Goal: Check status: Check status

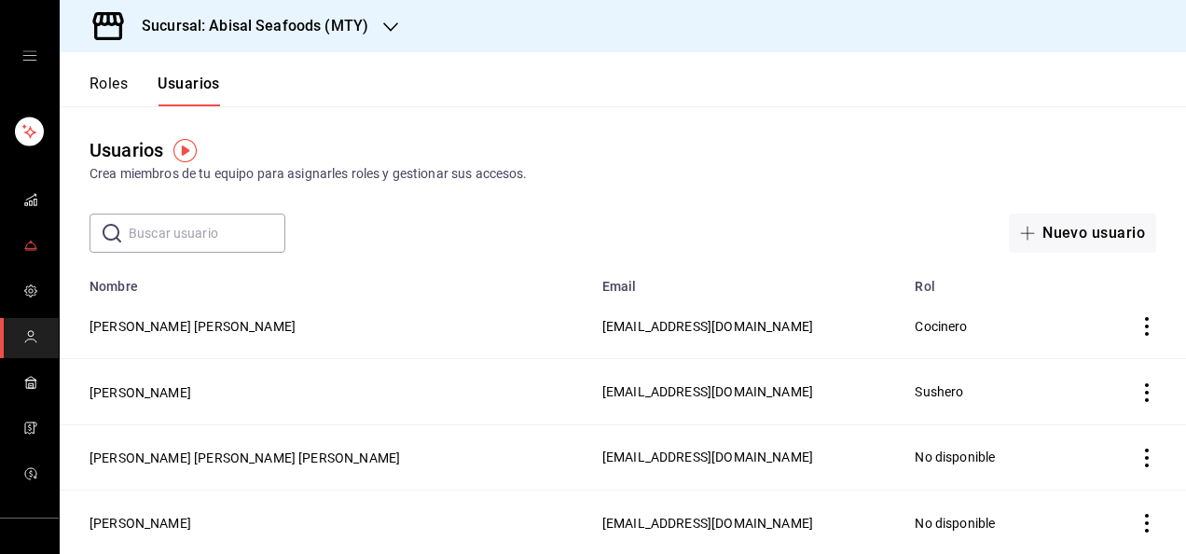
click at [28, 250] on icon "mailbox folders" at bounding box center [30, 250] width 11 height 0
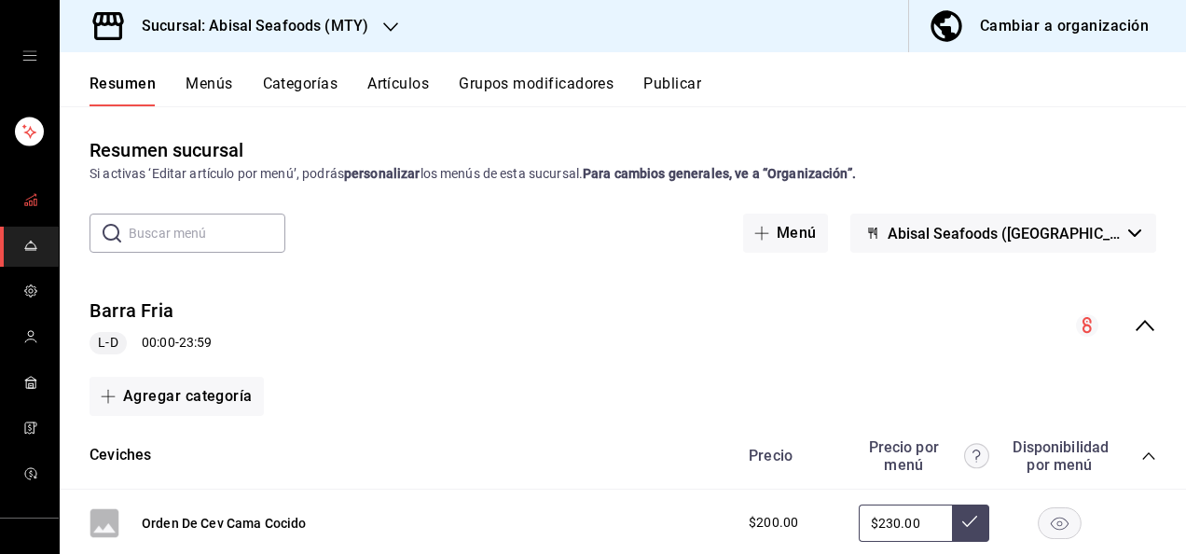
click at [29, 201] on rect "mailbox folders" at bounding box center [30, 203] width 3 height 5
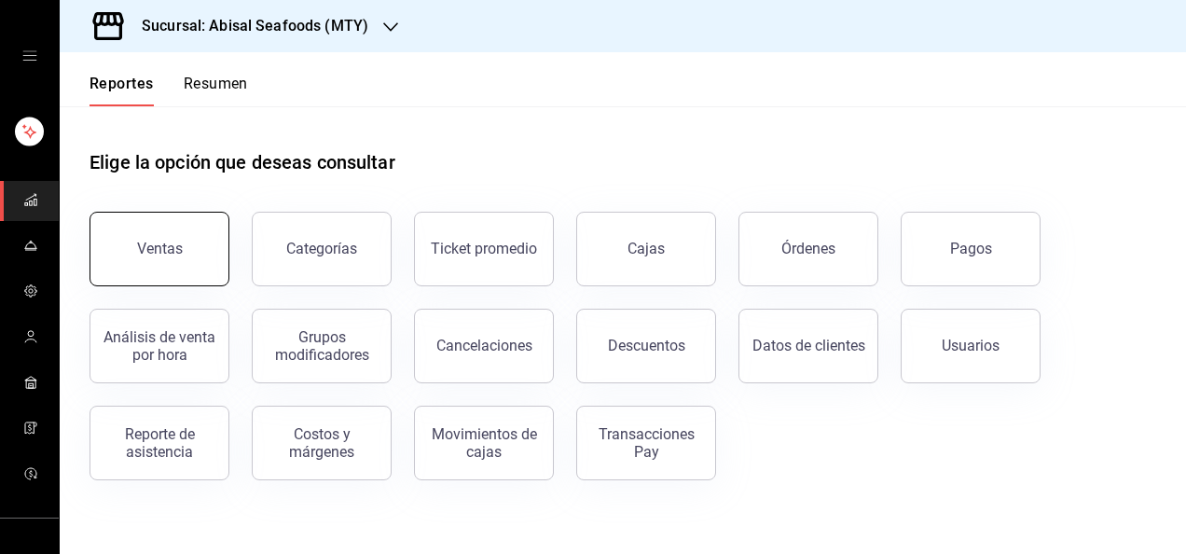
click at [197, 257] on button "Ventas" at bounding box center [159, 249] width 140 height 75
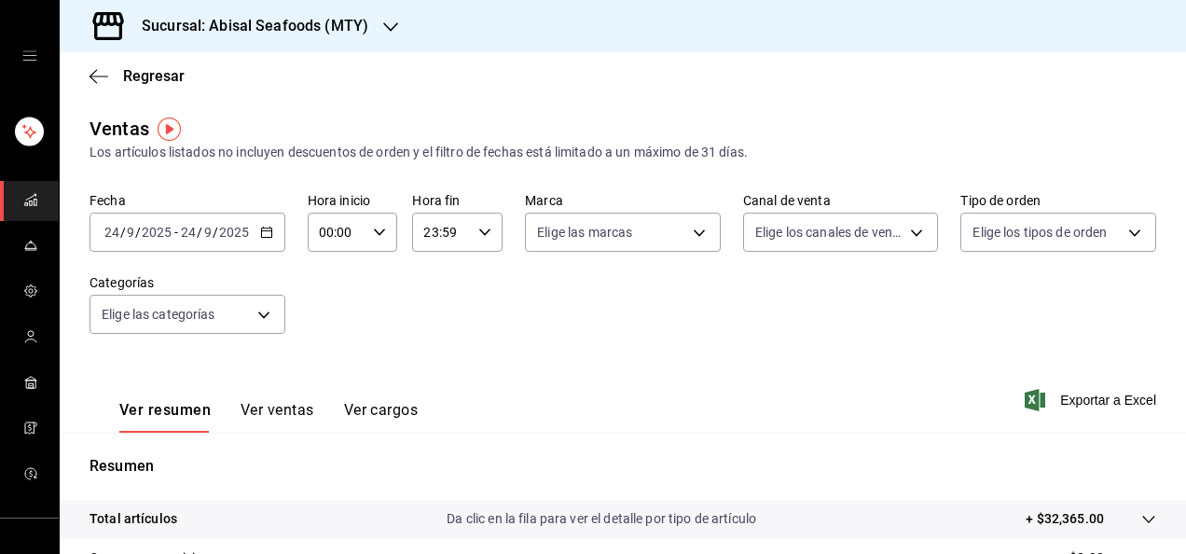
click at [200, 244] on div "[DATE] [DATE] - [DATE] [DATE]" at bounding box center [187, 232] width 196 height 39
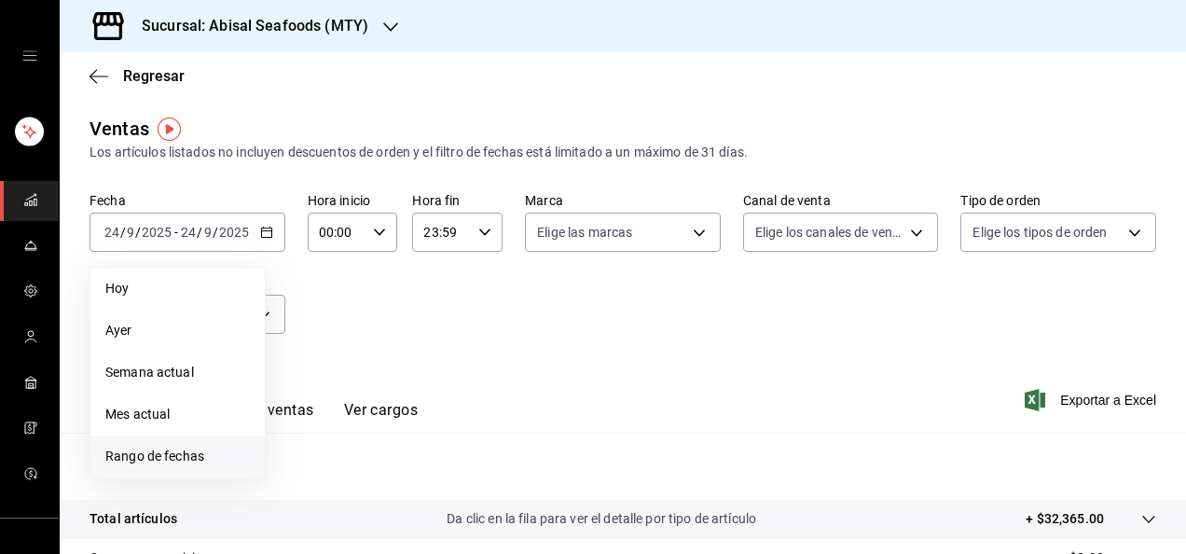
click at [185, 453] on span "Rango de fechas" at bounding box center [177, 457] width 145 height 20
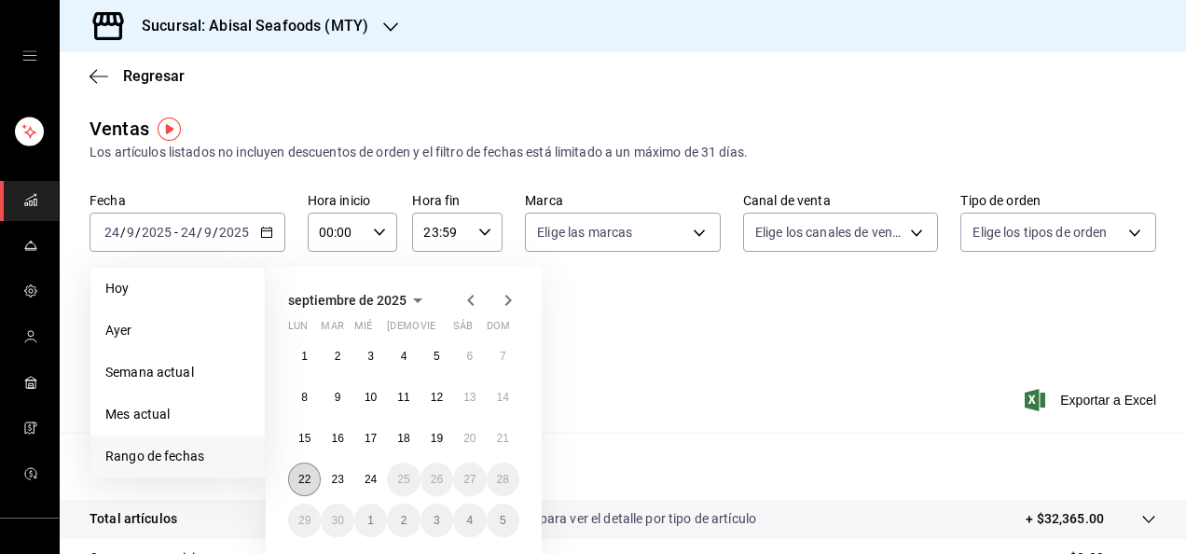
click at [308, 479] on abbr "22" at bounding box center [304, 479] width 12 height 13
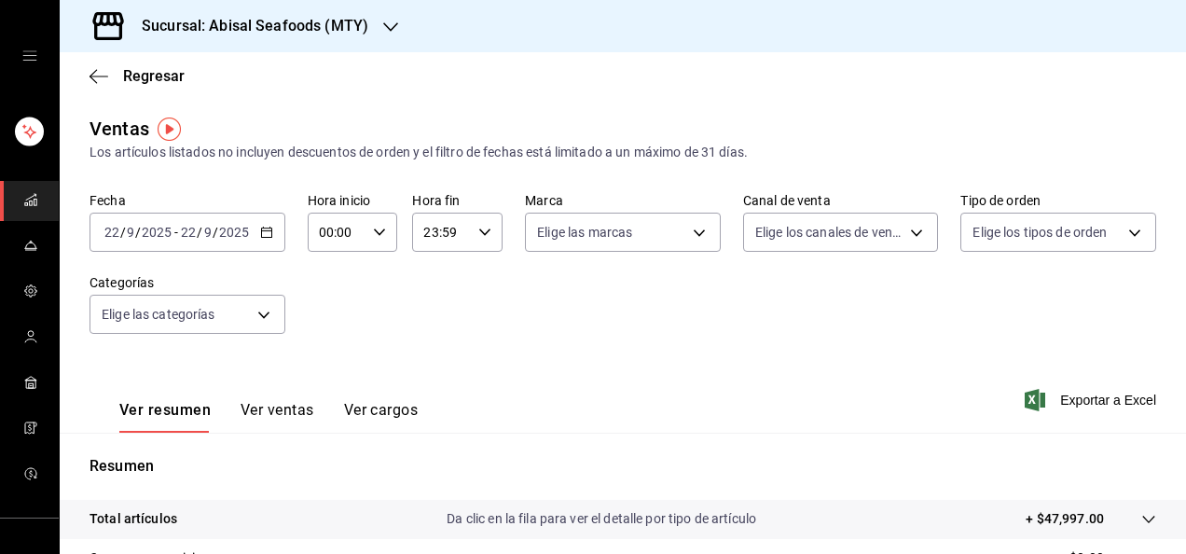
click at [565, 362] on div "Ver resumen Ver ventas Ver cargos Exportar a Excel" at bounding box center [623, 394] width 1126 height 76
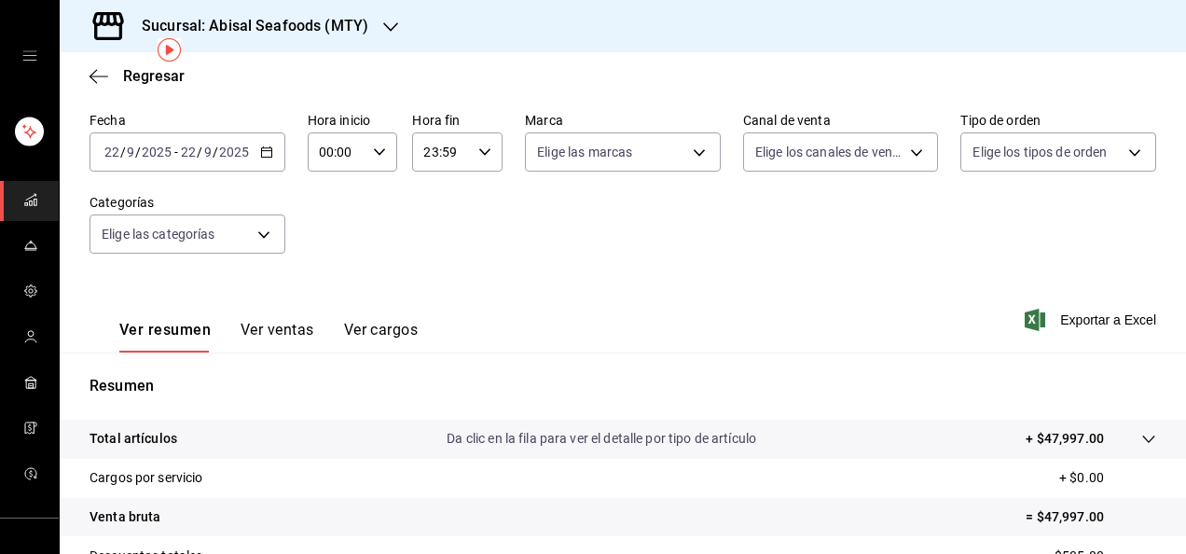
scroll to position [78, 0]
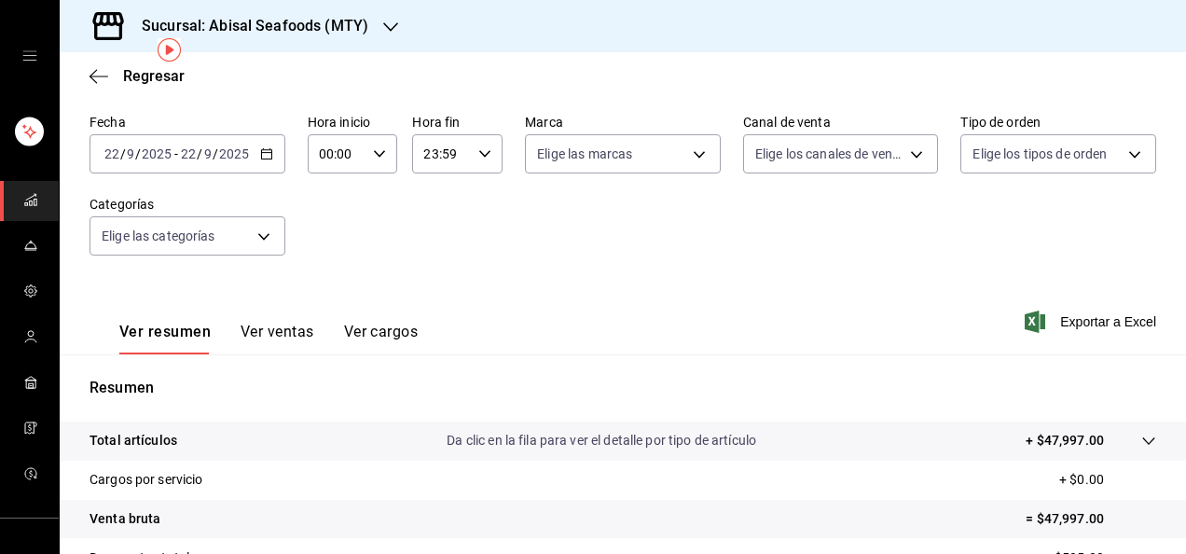
click at [233, 166] on div "[DATE] [DATE] - [DATE] [DATE]" at bounding box center [187, 153] width 196 height 39
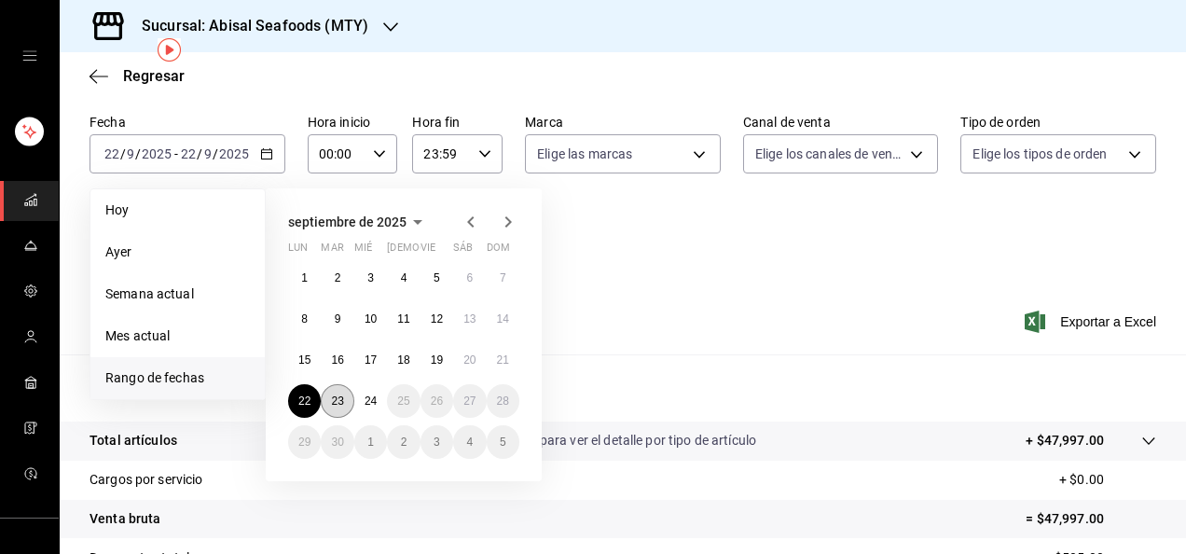
click at [340, 397] on abbr "23" at bounding box center [337, 400] width 12 height 13
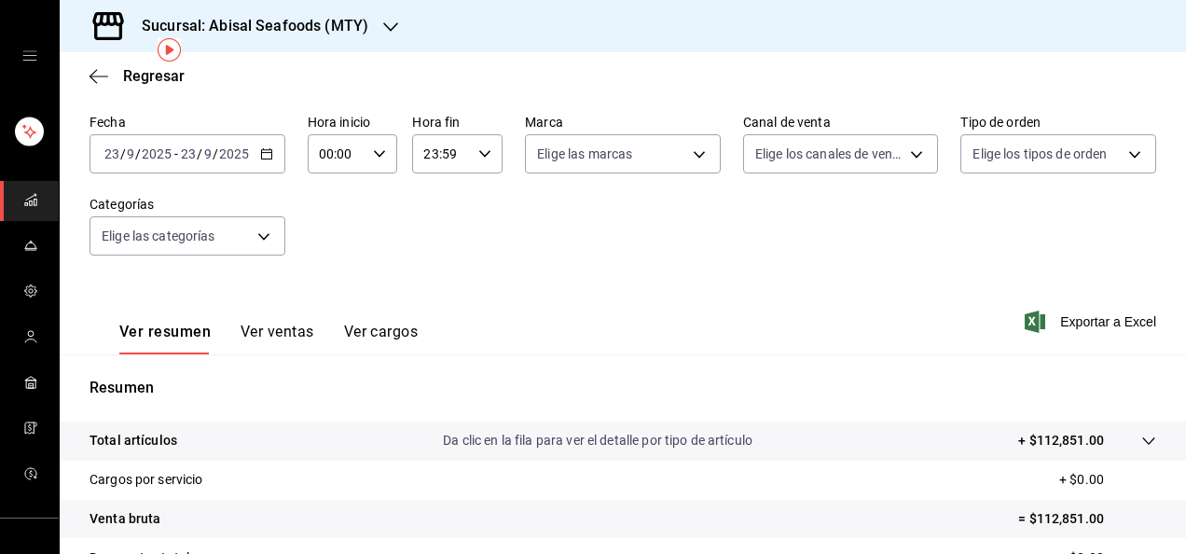
click at [643, 327] on div "Ver resumen Ver ventas Ver cargos Exportar a Excel" at bounding box center [623, 316] width 1126 height 76
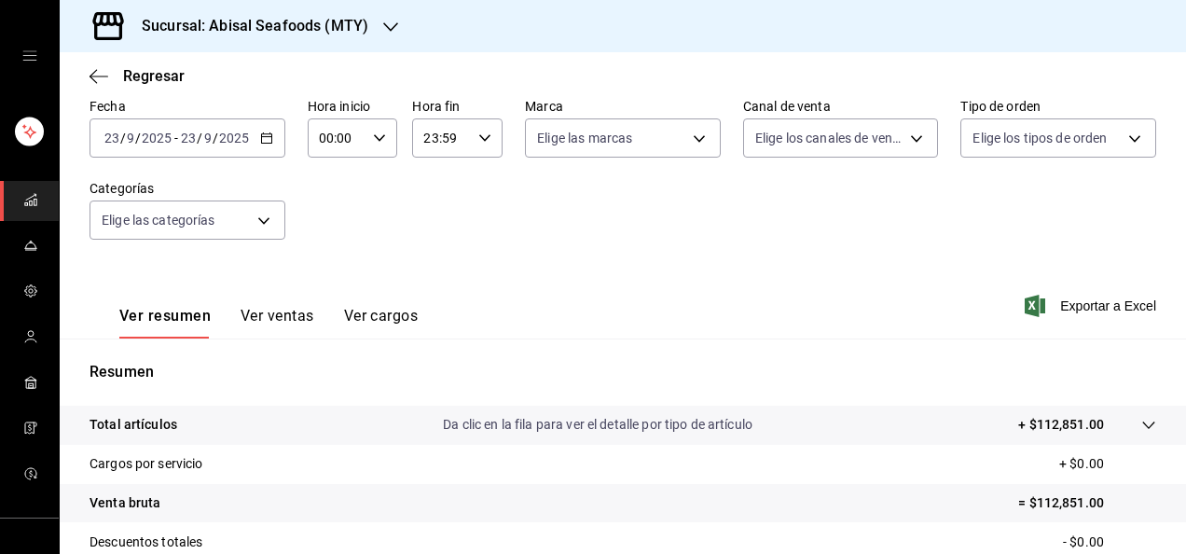
scroll to position [78, 0]
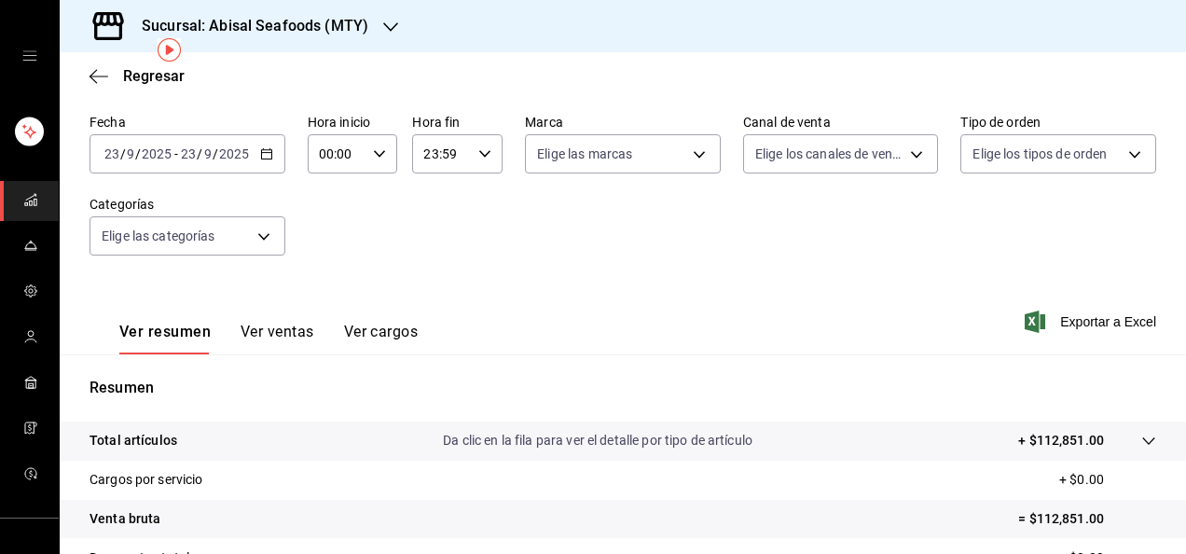
click at [643, 314] on div "Ver resumen Ver ventas Ver cargos Exportar a Excel" at bounding box center [623, 316] width 1126 height 76
